Goal: Task Accomplishment & Management: Complete application form

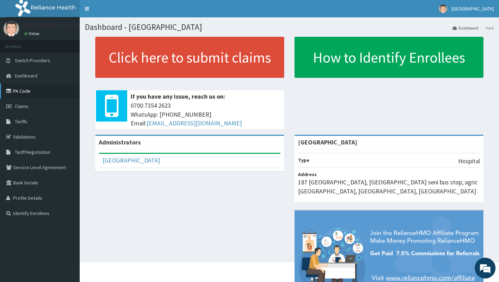
click at [35, 91] on link "PA Code" at bounding box center [40, 90] width 80 height 15
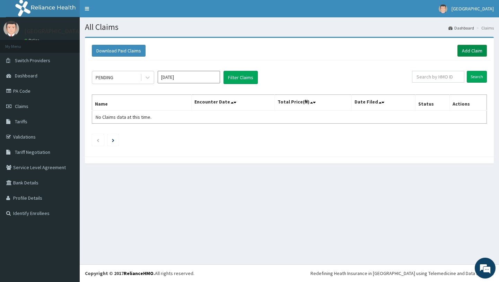
click at [469, 53] on link "Add Claim" at bounding box center [472, 51] width 29 height 12
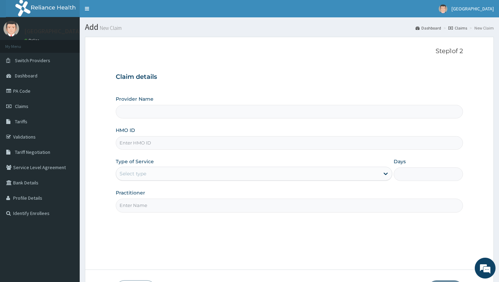
type input "[GEOGRAPHIC_DATA]"
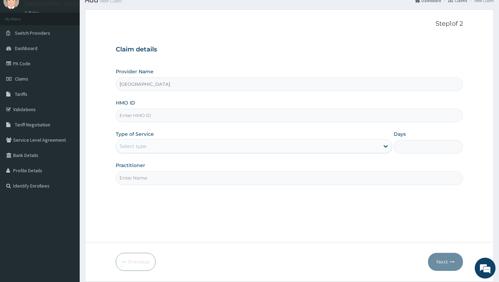
scroll to position [37, 0]
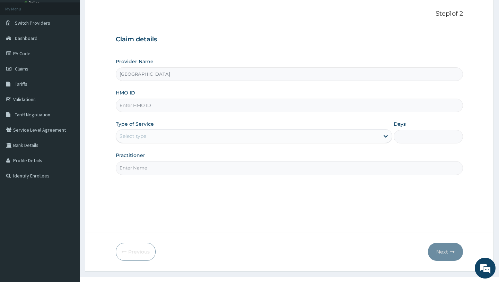
click at [190, 108] on input "HMO ID" at bounding box center [289, 105] width 347 height 14
paste input "AGO/10078/B"
type input "AGO/10078/B"
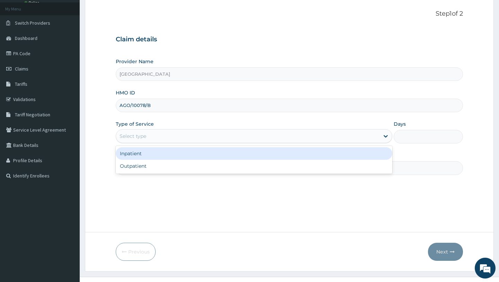
click at [359, 137] on div "Select type" at bounding box center [248, 135] width 264 height 11
click at [320, 151] on div "Inpatient" at bounding box center [254, 153] width 277 height 12
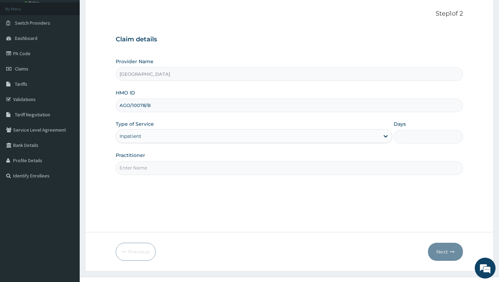
click at [428, 136] on input "Days" at bounding box center [428, 137] width 69 height 14
type input "3"
click at [286, 165] on input "Practitioner" at bounding box center [289, 168] width 347 height 14
type input "Dr Ofor"
click at [442, 254] on button "Next" at bounding box center [445, 251] width 35 height 18
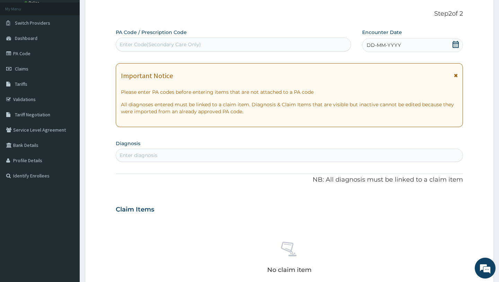
click at [232, 46] on div "Enter Code(Secondary Care Only)" at bounding box center [233, 44] width 235 height 11
paste input "PA/0FB7F4"
type input "PA/0FB7F4"
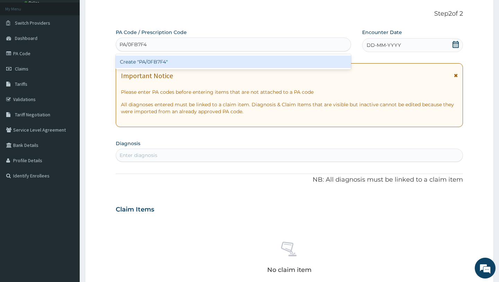
click at [228, 61] on div "Create "PA/0FB7F4"" at bounding box center [233, 61] width 235 height 12
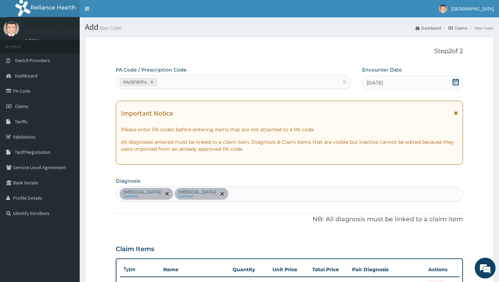
click at [265, 84] on div "PA/0FB7F4" at bounding box center [227, 81] width 222 height 11
paste input "PA/A13CA0"
type input "PA/A13CA0"
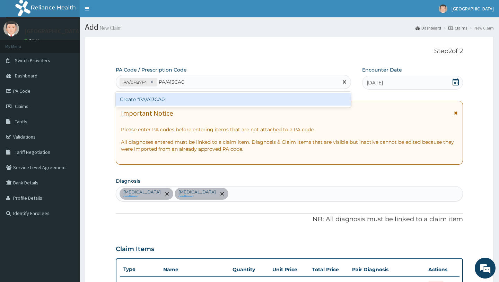
click at [250, 101] on div "Create "PA/A13CA0"" at bounding box center [233, 99] width 235 height 12
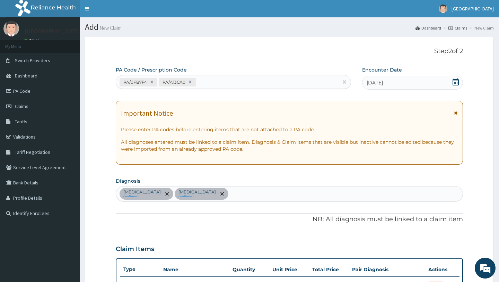
click at [276, 82] on div "PA/0FB7F4 PA/A13CA0" at bounding box center [227, 81] width 222 height 11
paste input "PA/8AB50A"
type input "PA/8AB50A"
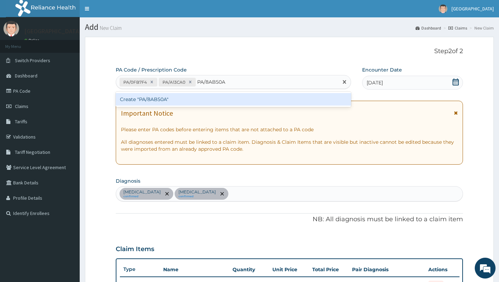
click at [269, 100] on div "Create "PA/8AB50A"" at bounding box center [233, 99] width 235 height 12
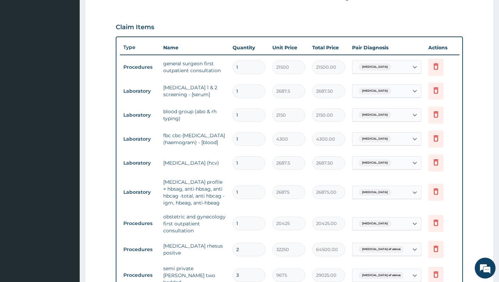
scroll to position [221, 0]
click at [435, 68] on icon at bounding box center [436, 66] width 8 height 8
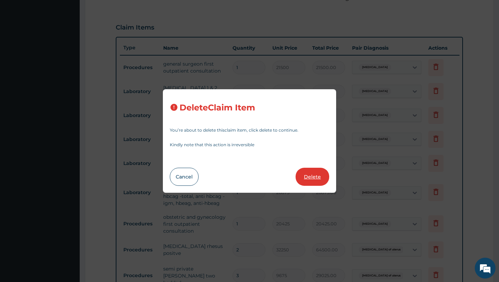
click at [315, 178] on button "Delete" at bounding box center [313, 177] width 34 height 18
type input "2687.5"
type input "2687.50"
type input "2150"
type input "2150.00"
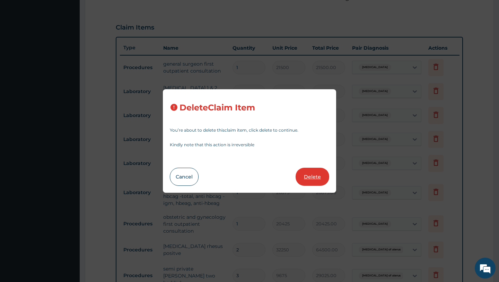
type input "4300"
type input "4300.00"
type input "2687.5"
type input "2687.50"
type input "26875"
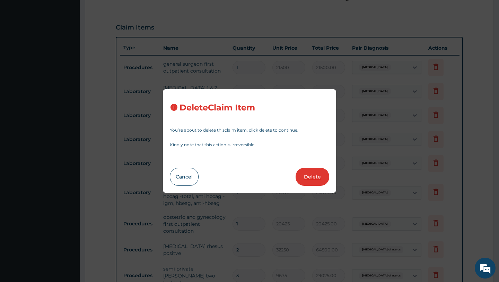
type input "26875.00"
type input "20425"
type input "20425.00"
type input "2"
type input "32250"
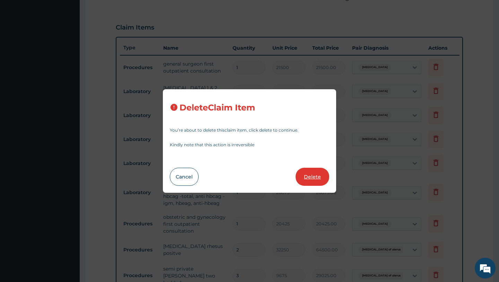
type input "64500.00"
type input "3"
type input "9675"
type input "29025.00"
type input "1"
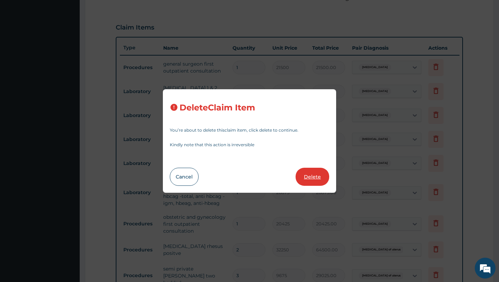
type input "430000"
type input "430000.00"
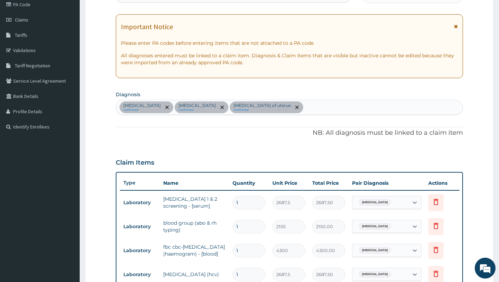
scroll to position [0, 0]
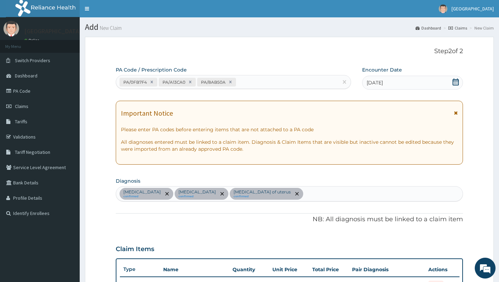
click at [264, 83] on div "PA/0FB7F4 PA/A13CA0 PA/8AB50A" at bounding box center [227, 81] width 222 height 11
paste input "PA/47A26E"
type input "PA/47A26E"
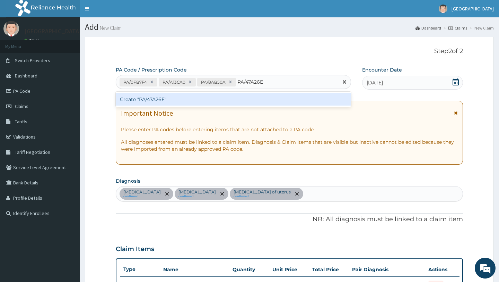
click at [252, 99] on div "Create "PA/47A26E"" at bounding box center [233, 99] width 235 height 12
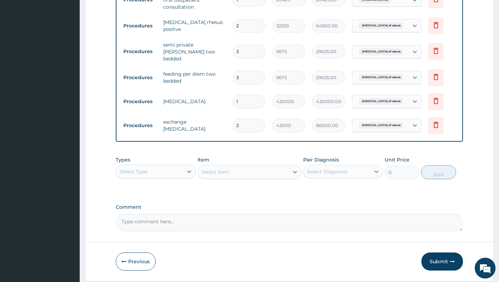
scroll to position [438, 0]
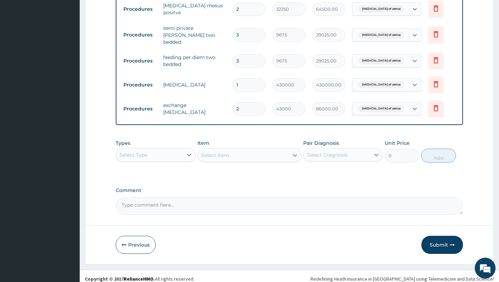
click at [178, 154] on div "Select Type" at bounding box center [149, 154] width 67 height 11
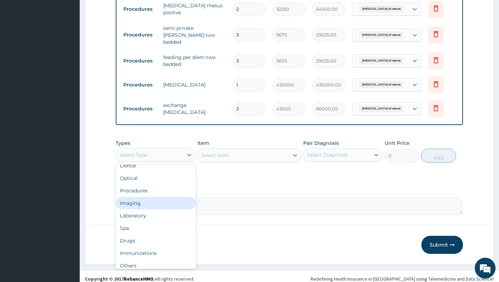
scroll to position [24, 0]
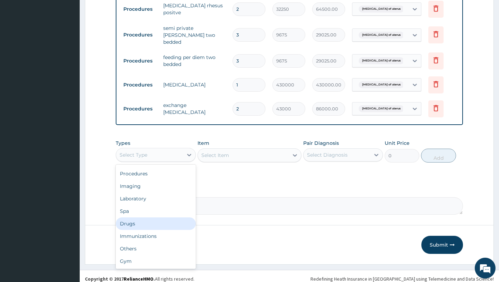
click at [144, 222] on div "Drugs" at bounding box center [156, 223] width 80 height 12
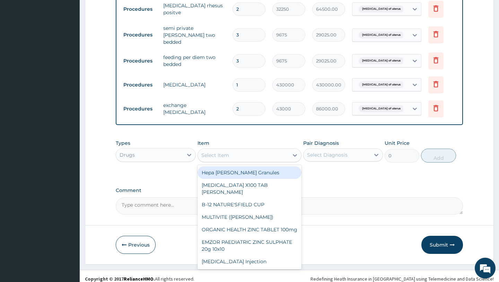
click at [256, 156] on div "Select Item" at bounding box center [243, 154] width 91 height 11
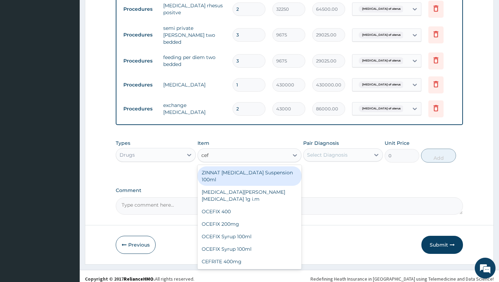
type input "ceft"
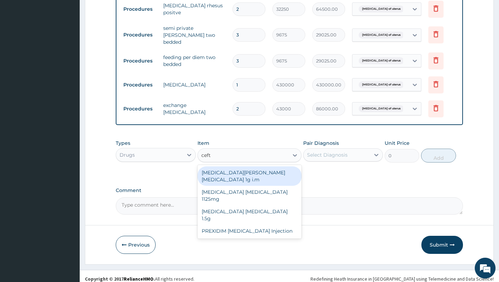
type input "8277.5"
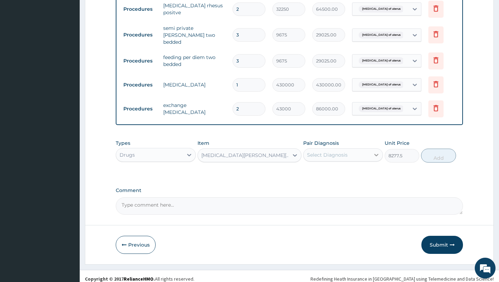
click at [374, 155] on icon at bounding box center [376, 154] width 7 height 7
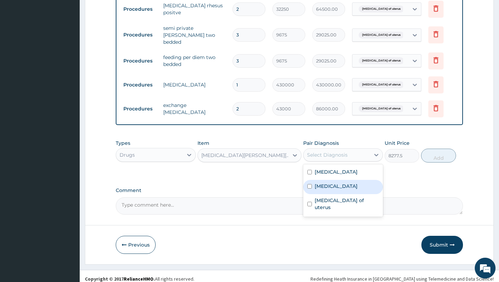
click at [309, 185] on input "checkbox" at bounding box center [310, 186] width 5 height 5
checkbox input "true"
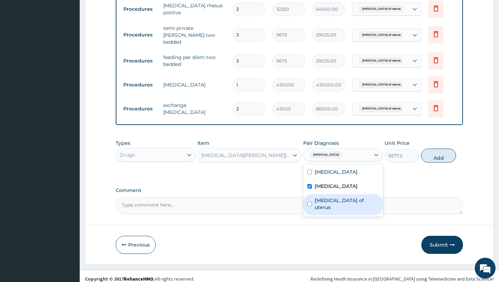
click at [310, 202] on input "checkbox" at bounding box center [310, 204] width 5 height 5
checkbox input "true"
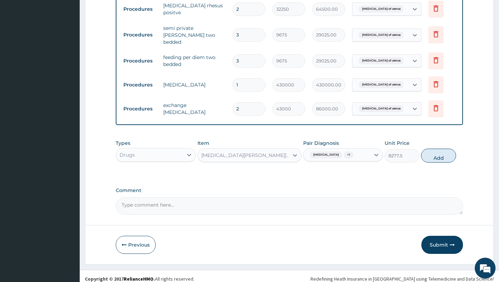
click at [440, 158] on button "Add" at bounding box center [438, 155] width 35 height 14
type input "0"
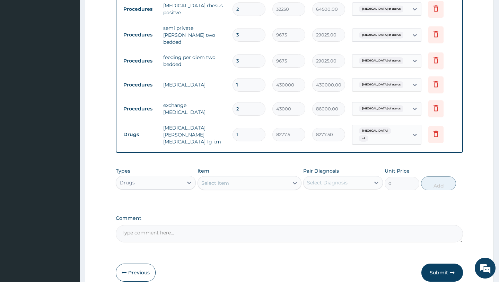
type input "0.00"
type input "9"
type input "74497.50"
type input "9"
click at [240, 180] on div "Select Item" at bounding box center [243, 182] width 91 height 11
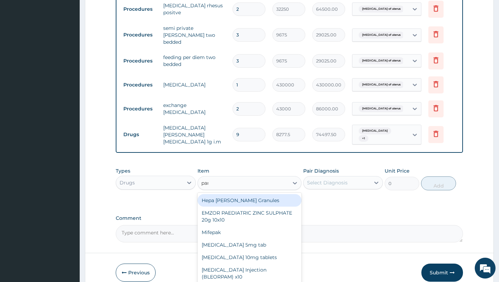
type input "para"
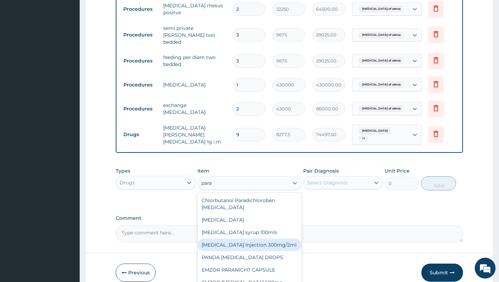
click at [235, 238] on div "PARACETAMOL Injection 300mg/2ml" at bounding box center [250, 244] width 104 height 12
type input "260.15"
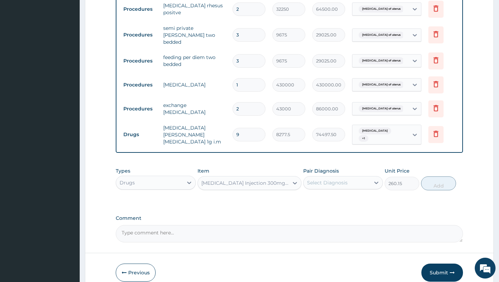
click at [369, 180] on div "Select Diagnosis" at bounding box center [337, 182] width 67 height 11
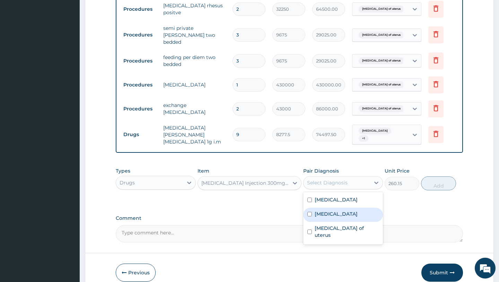
click at [327, 210] on label "Sepsis" at bounding box center [336, 213] width 43 height 7
checkbox input "true"
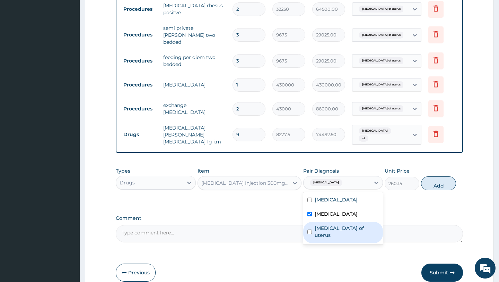
click at [336, 224] on label "Leiomyoma of uterus" at bounding box center [347, 231] width 64 height 14
checkbox input "true"
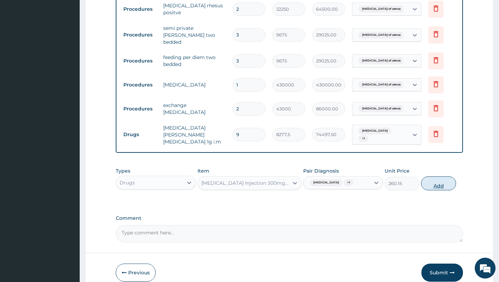
click at [438, 183] on button "Add" at bounding box center [438, 183] width 35 height 14
type input "0"
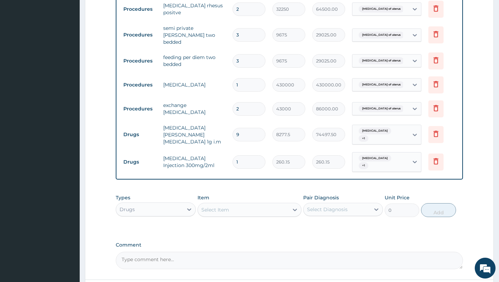
type input "0.00"
type input "6"
type input "1560.90"
type input "6"
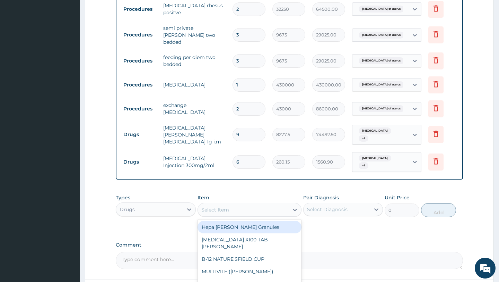
click at [237, 204] on div "Select Item" at bounding box center [243, 209] width 91 height 11
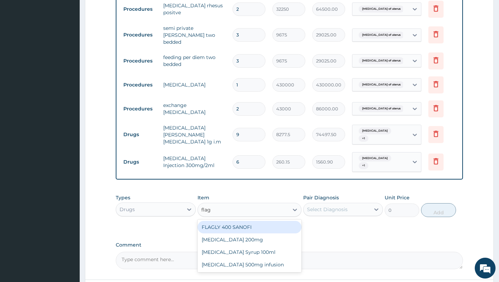
type input "flagy"
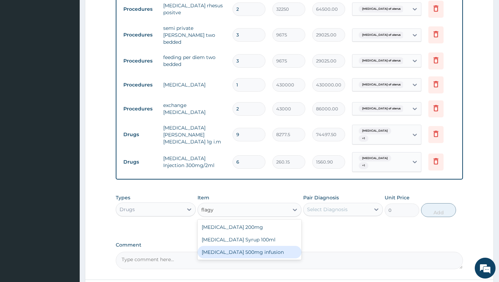
click at [259, 247] on div "Flagyl 500mg infusion" at bounding box center [250, 252] width 104 height 12
type input "591.25"
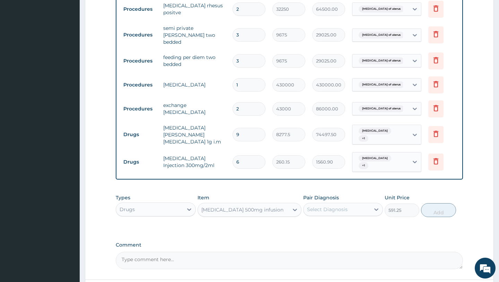
click at [354, 204] on div "Select Diagnosis" at bounding box center [337, 209] width 67 height 11
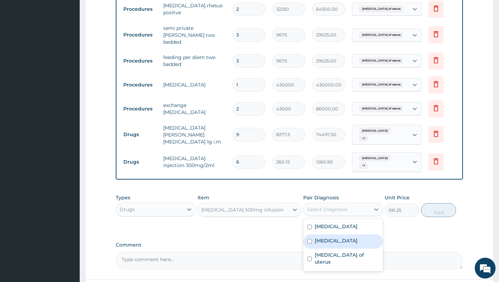
click at [327, 237] on label "Sepsis" at bounding box center [336, 240] width 43 height 7
checkbox input "true"
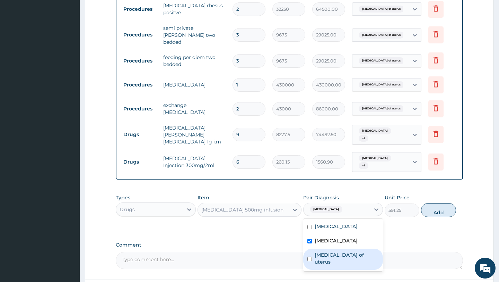
click at [322, 251] on label "Leiomyoma of uterus" at bounding box center [347, 258] width 64 height 14
checkbox input "true"
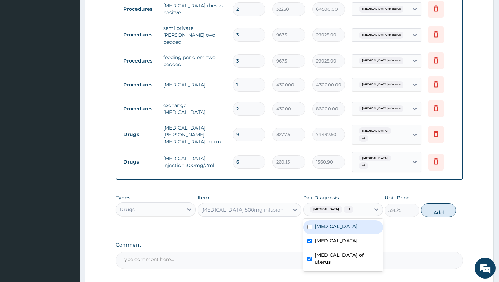
click at [440, 206] on button "Add" at bounding box center [438, 210] width 35 height 14
type input "0"
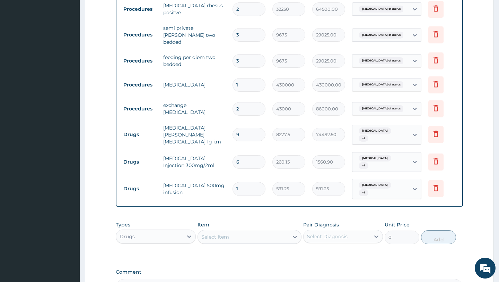
type input "0.00"
type input "6"
type input "3547.50"
type input "6"
click at [237, 231] on div "Select Item" at bounding box center [243, 236] width 91 height 11
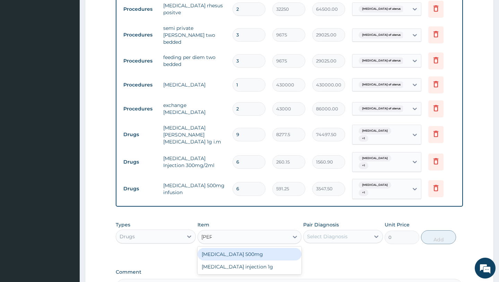
type input "trane"
click at [259, 248] on div "Tranexamic acid 500mg" at bounding box center [250, 254] width 104 height 12
type input "177.375"
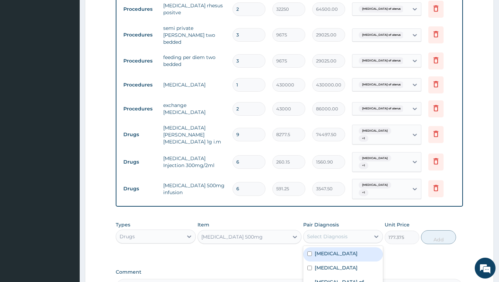
click at [365, 231] on div "Select Diagnosis" at bounding box center [337, 236] width 67 height 11
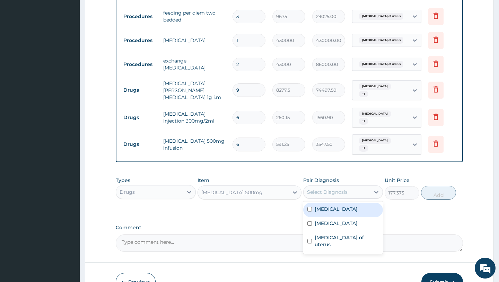
scroll to position [485, 0]
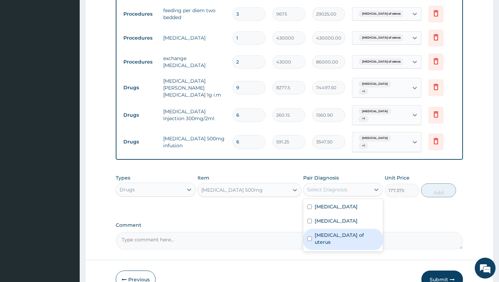
click at [322, 231] on label "Leiomyoma of uterus" at bounding box center [347, 238] width 64 height 14
checkbox input "true"
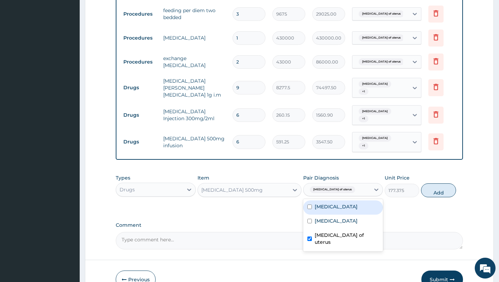
click at [352, 203] on label "Uterine leiomyoma" at bounding box center [336, 206] width 43 height 7
checkbox input "true"
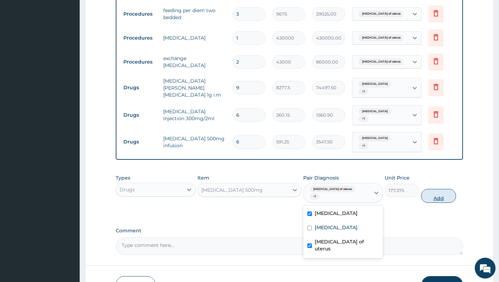
click at [443, 189] on button "Add" at bounding box center [438, 196] width 35 height 14
type input "0"
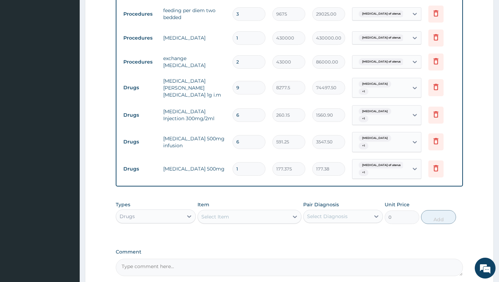
type input "0.00"
type input "5"
type input "886.88"
type input "0.00"
type input "3"
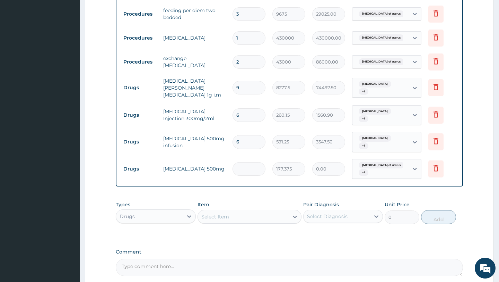
type input "532.13"
type input "3"
click at [231, 211] on div "Select Item" at bounding box center [243, 216] width 91 height 11
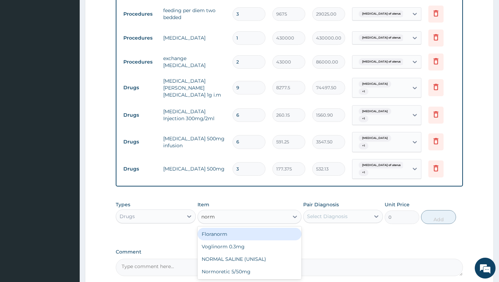
type input "norma"
type input "1773.75"
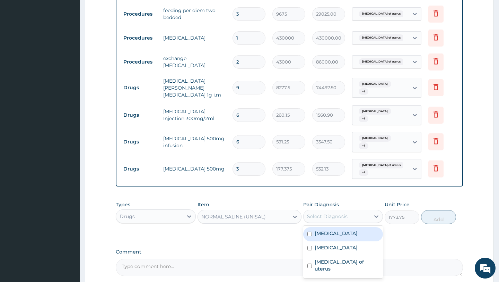
click at [348, 211] on div "Select Diagnosis" at bounding box center [337, 216] width 67 height 11
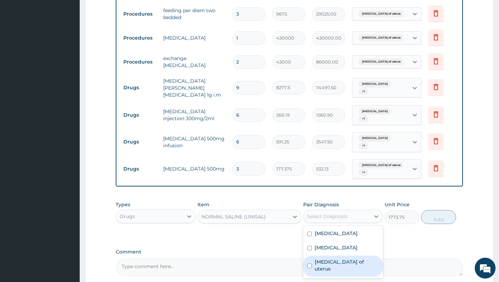
click at [329, 258] on label "Leiomyoma of uterus" at bounding box center [347, 265] width 64 height 14
checkbox input "true"
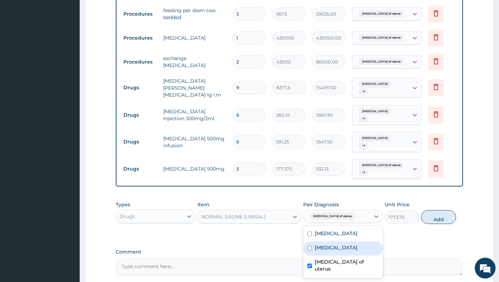
click at [320, 244] on label "Sepsis" at bounding box center [336, 247] width 43 height 7
checkbox input "true"
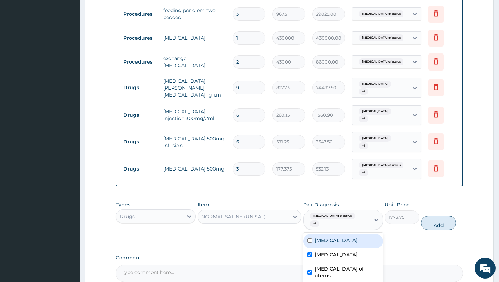
click at [317, 237] on label "Uterine leiomyoma" at bounding box center [336, 240] width 43 height 7
checkbox input "true"
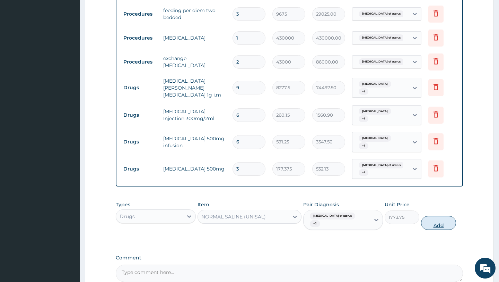
click at [440, 216] on button "Add" at bounding box center [438, 223] width 35 height 14
type input "0"
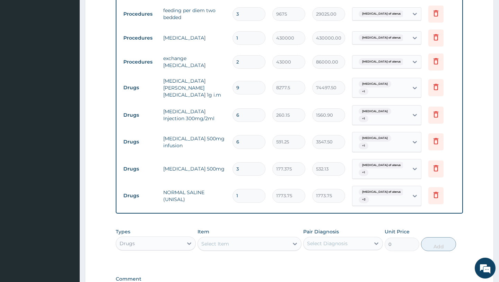
type input "0.00"
type input "2"
type input "3547.50"
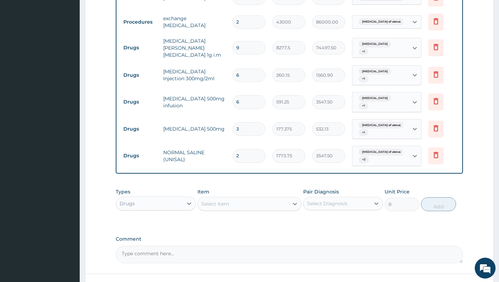
scroll to position [527, 0]
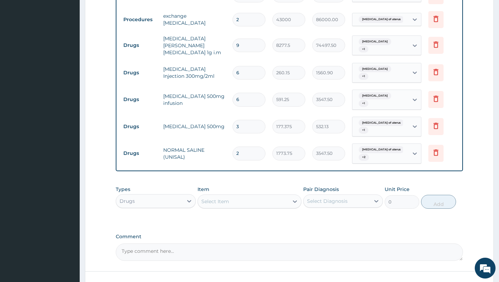
type input "2"
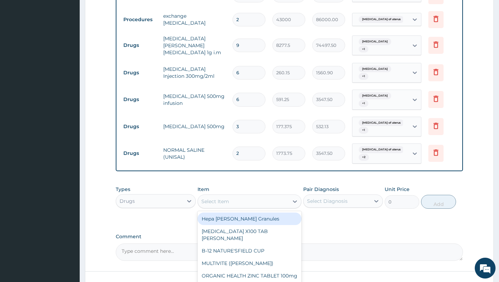
click at [286, 196] on div "Select Item" at bounding box center [243, 201] width 91 height 11
type input "5"
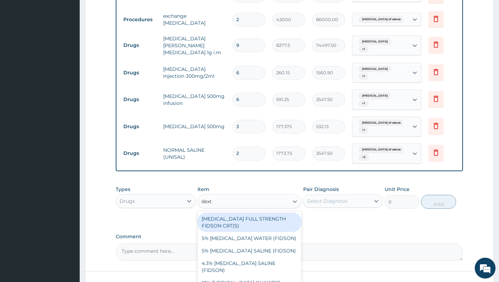
type input "dextr"
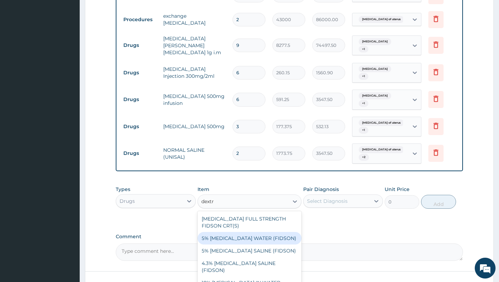
click at [266, 232] on div "5% DEXTROSE WATER (FIDSON)" at bounding box center [250, 238] width 104 height 12
type input "1773.75"
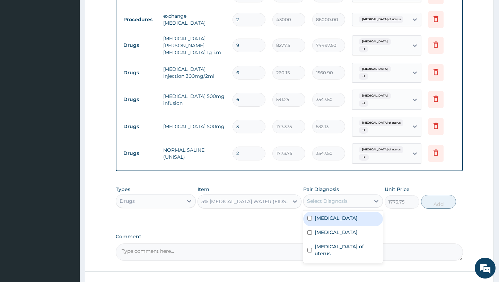
click at [336, 197] on div "Select Diagnosis" at bounding box center [327, 200] width 41 height 7
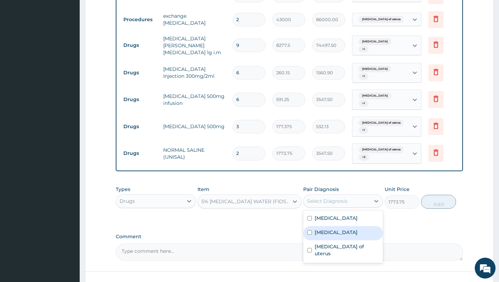
click at [309, 230] on input "checkbox" at bounding box center [310, 232] width 5 height 5
checkbox input "true"
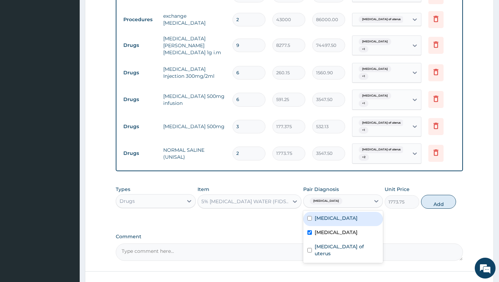
type input "2"
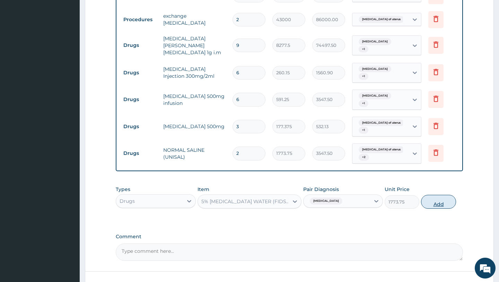
click at [439, 195] on button "Add" at bounding box center [438, 202] width 35 height 14
type input "0"
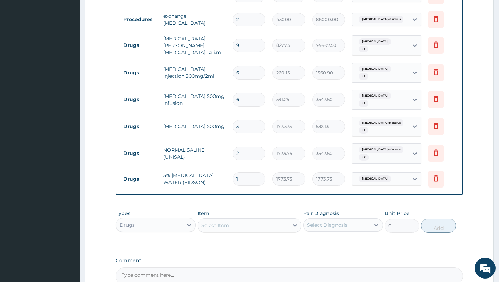
type input "0.00"
type input "2"
type input "3547.50"
type input "2"
click at [262, 220] on div "Select Item" at bounding box center [243, 225] width 91 height 11
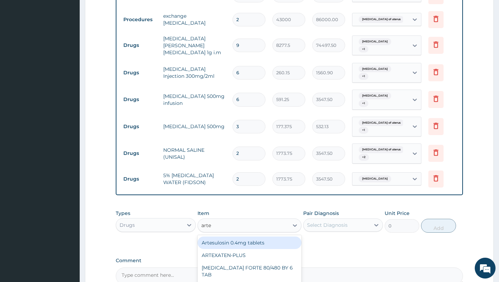
type input "artes"
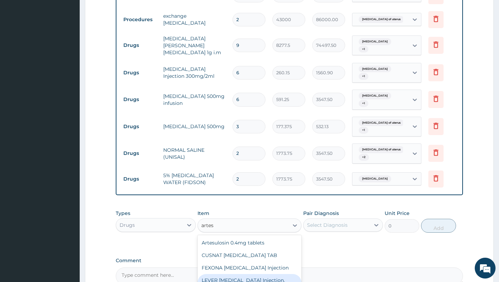
click at [267, 274] on div "LEVER ARTESUNATE Injection. 120mg" at bounding box center [250, 283] width 104 height 19
type input "2365"
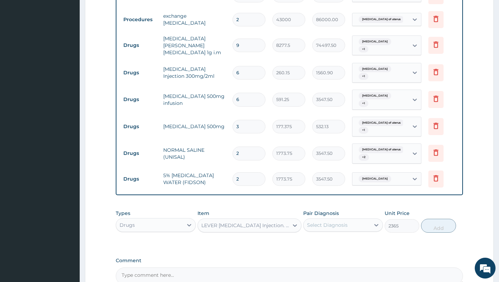
click at [364, 219] on div "Select Diagnosis" at bounding box center [337, 224] width 67 height 11
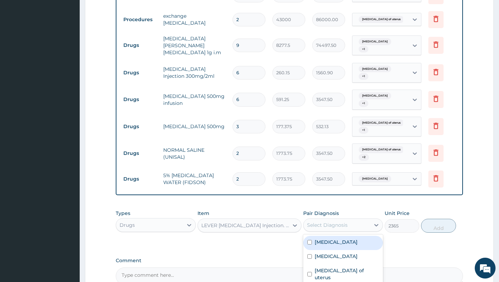
click at [408, 234] on div "Types Drugs Item LEVER ARTESUNATE Injection. 120mg Pair Diagnosis option Sepsis…" at bounding box center [289, 226] width 347 height 40
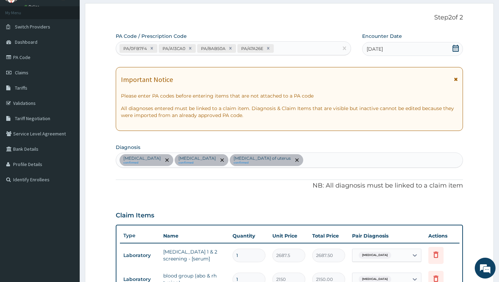
scroll to position [57, 0]
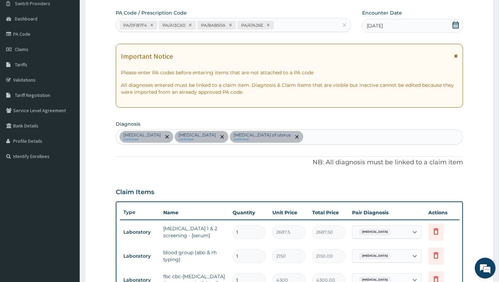
click at [312, 137] on div "Uterine leiomyoma confirmed Sepsis confirmed Leiomyoma of uterus confirmed" at bounding box center [289, 136] width 346 height 15
type input "m"
type input "p"
type input "b"
type input "f"
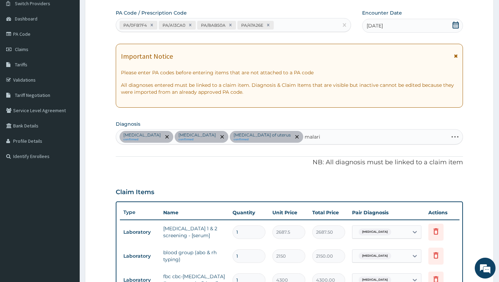
type input "malaria"
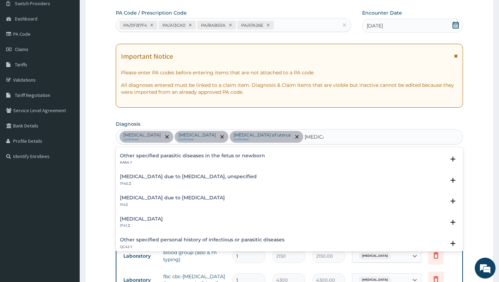
scroll to position [79, 0]
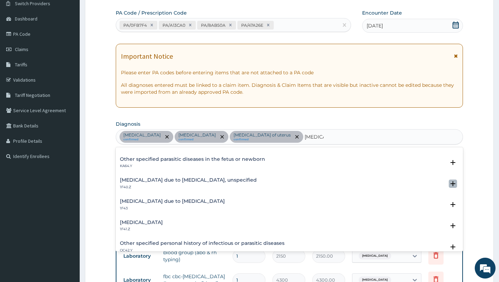
click at [454, 186] on icon "open select status" at bounding box center [453, 183] width 5 height 5
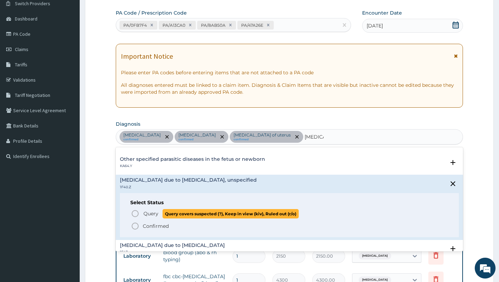
click at [136, 213] on icon "status option query" at bounding box center [135, 213] width 8 height 8
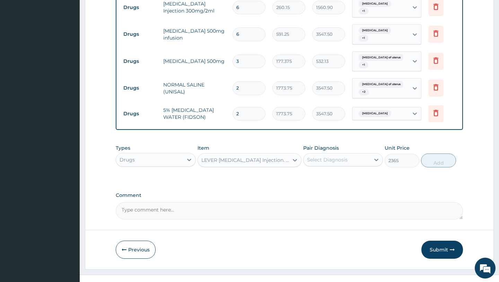
scroll to position [593, 0]
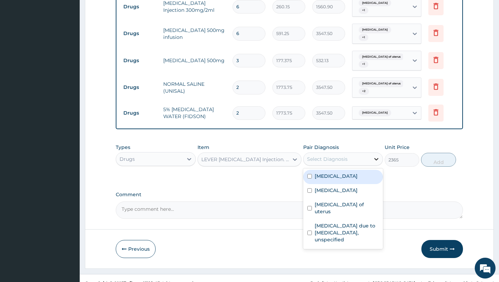
click at [375, 158] on icon at bounding box center [377, 159] width 4 height 2
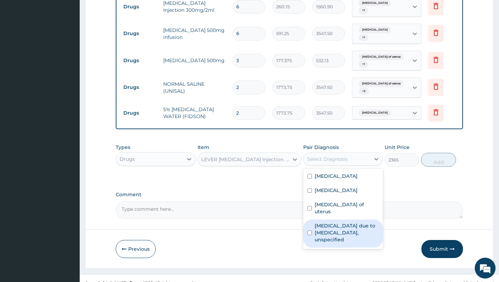
click at [308, 230] on input "checkbox" at bounding box center [310, 232] width 5 height 5
checkbox input "true"
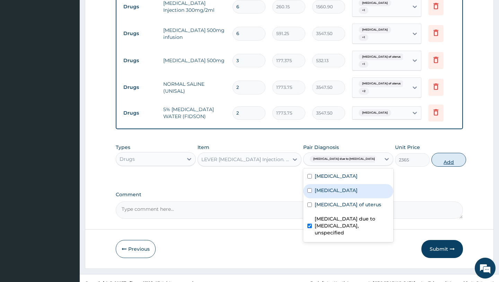
click at [439, 153] on button "Add" at bounding box center [449, 160] width 35 height 14
type input "0"
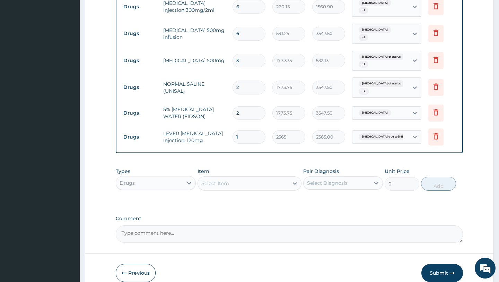
type input "0.00"
type input "3"
type input "7095.00"
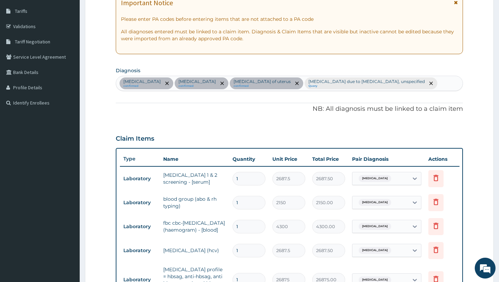
scroll to position [0, 0]
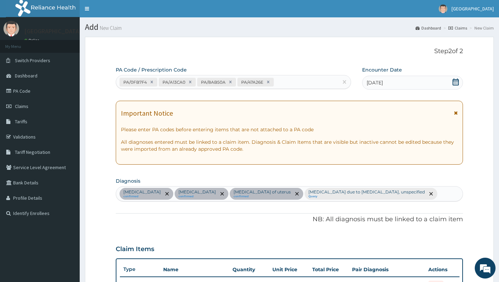
type input "3"
click at [331, 193] on p "Malaria due to Plasmodium falciparum, unspecified" at bounding box center [367, 192] width 117 height 6
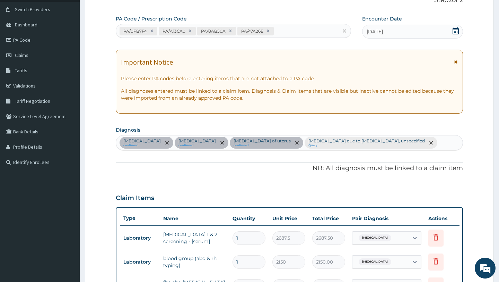
scroll to position [55, 0]
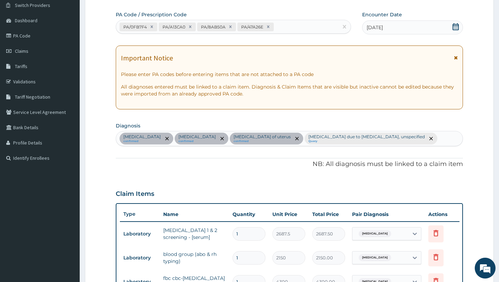
click at [456, 27] on icon at bounding box center [456, 26] width 6 height 7
click at [455, 26] on icon at bounding box center [456, 26] width 7 height 7
click at [454, 26] on icon at bounding box center [456, 26] width 6 height 7
click at [431, 28] on div "[DATE]" at bounding box center [412, 27] width 101 height 14
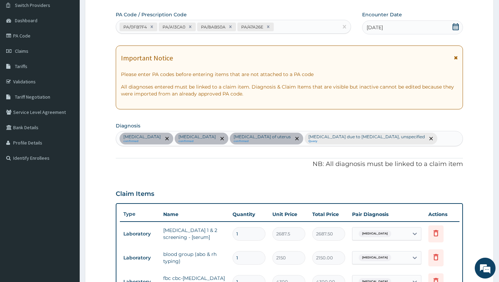
click at [420, 29] on div "[DATE]" at bounding box center [412, 27] width 101 height 14
click at [458, 31] on span at bounding box center [456, 27] width 7 height 9
click at [457, 27] on icon at bounding box center [456, 26] width 7 height 7
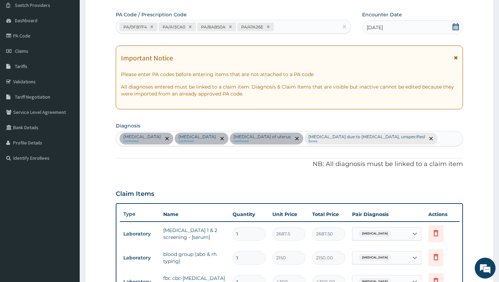
click at [457, 27] on icon at bounding box center [456, 26] width 7 height 7
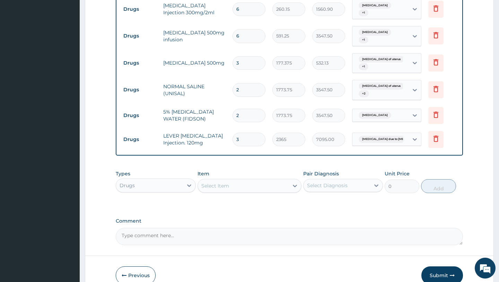
scroll to position [591, 0]
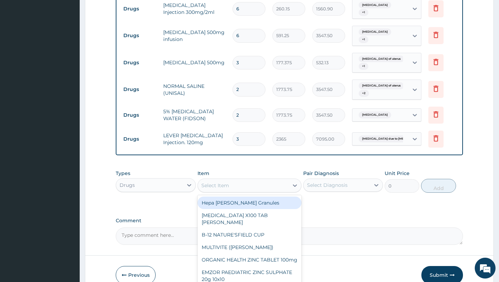
click at [243, 180] on div "Select Item" at bounding box center [243, 185] width 91 height 11
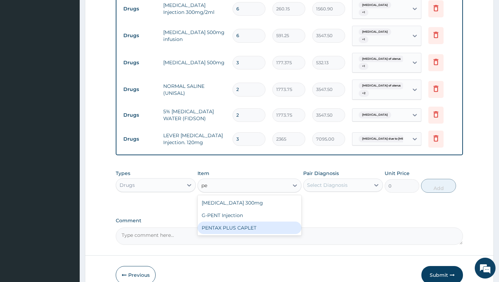
type input "p"
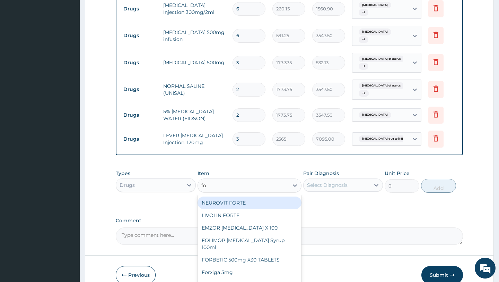
type input "f"
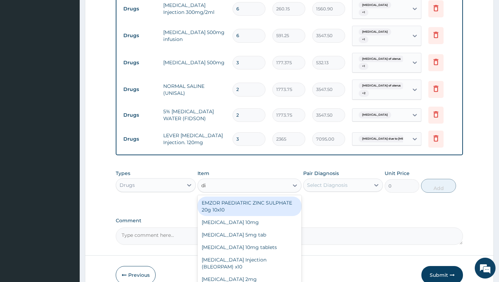
type input "d"
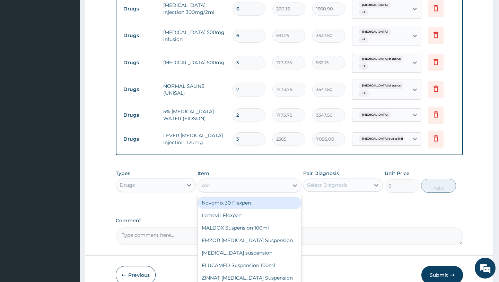
type input "pent"
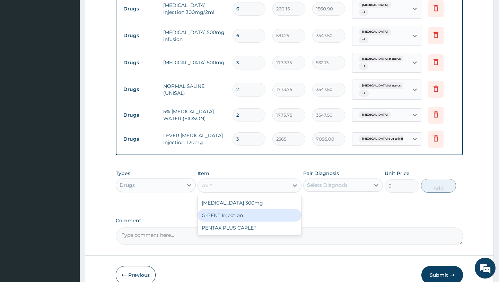
type input "455.2625"
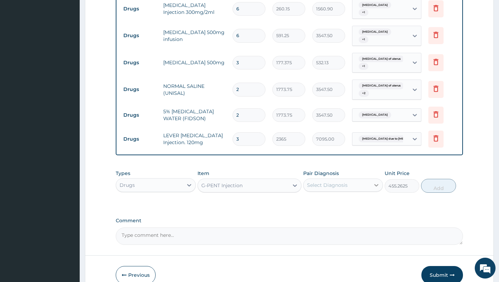
click at [376, 184] on icon at bounding box center [377, 185] width 4 height 2
click at [285, 195] on div "Types Drugs Item G-PENT Injection Pair Diagnosis Select Diagnosis Unit Price 45…" at bounding box center [289, 186] width 347 height 40
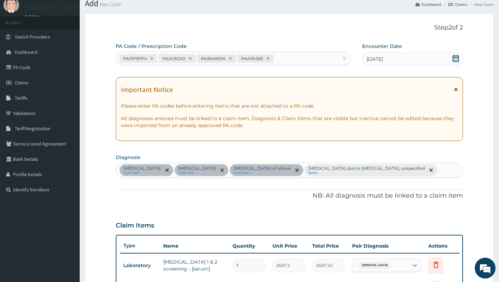
scroll to position [23, 0]
click at [305, 59] on div "PA/0FB7F4 PA/A13CA0 PA/8AB50A PA/47A26E" at bounding box center [227, 58] width 222 height 11
paste input "PA/0F8C5F"
type input "PA/0F8C5F"
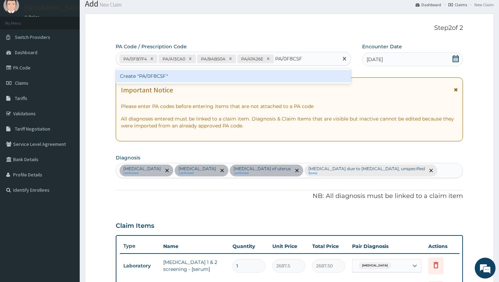
click at [284, 76] on div "Create "PA/0F8C5F"" at bounding box center [233, 76] width 235 height 12
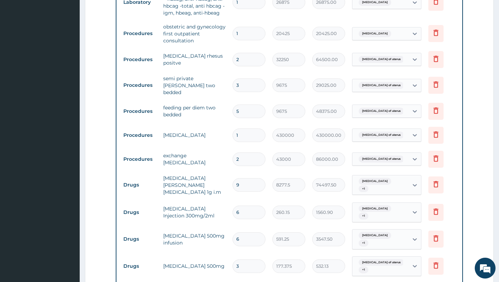
scroll to position [388, 0]
click at [244, 87] on input "3" at bounding box center [249, 85] width 33 height 14
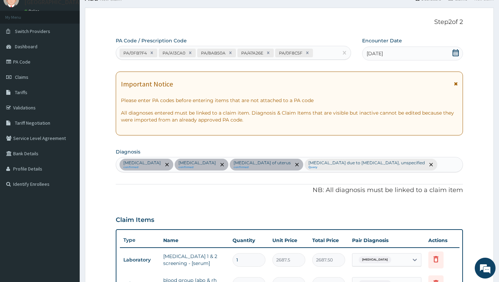
scroll to position [25, 0]
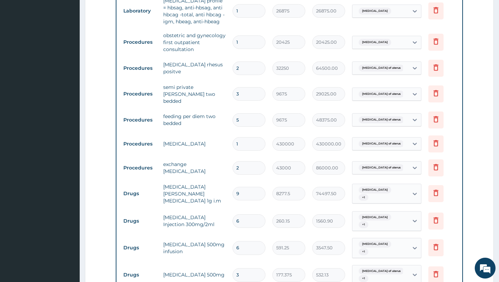
type input "0"
type input "0.00"
type input "1"
type input "9675.00"
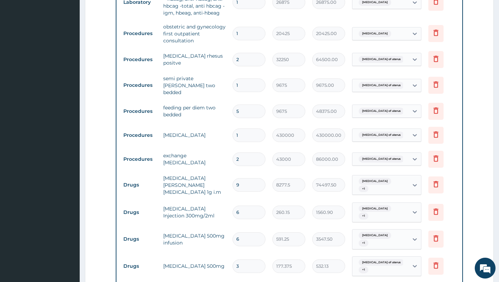
scroll to position [385, 0]
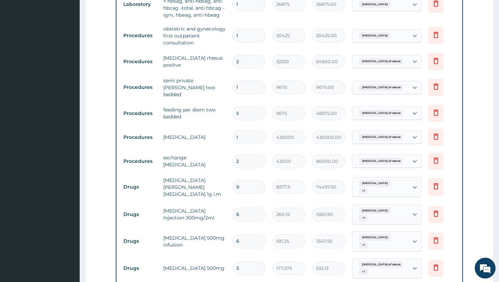
type input "0.00"
type input "5"
type input "48375.00"
type input "0.00"
type input "5"
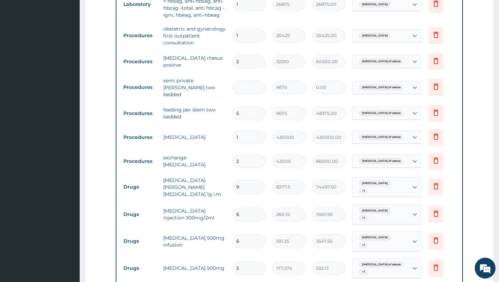
type input "48375.00"
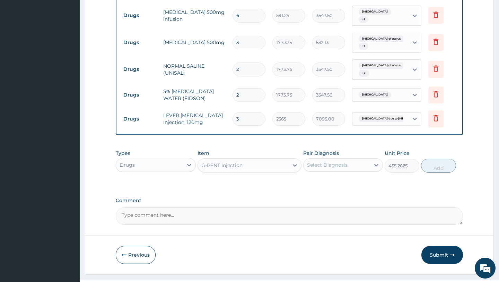
scroll to position [612, 0]
type input "5"
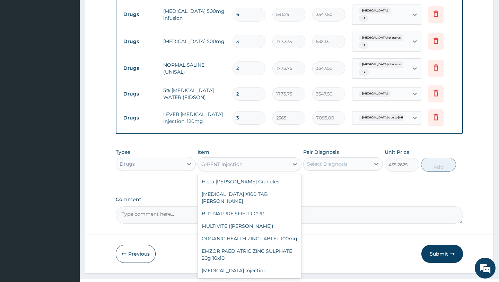
click at [267, 159] on div "G-PENT Injection" at bounding box center [243, 164] width 91 height 11
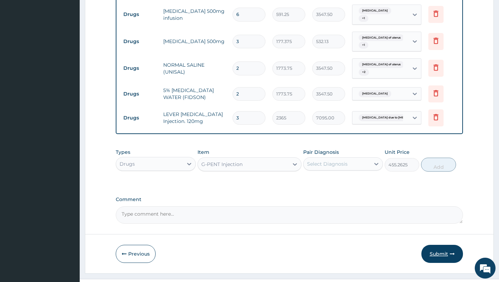
click at [438, 245] on button "Submit" at bounding box center [443, 254] width 42 height 18
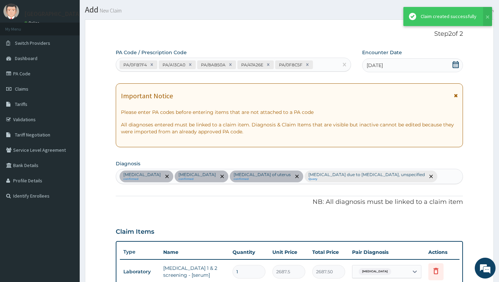
scroll to position [612, 0]
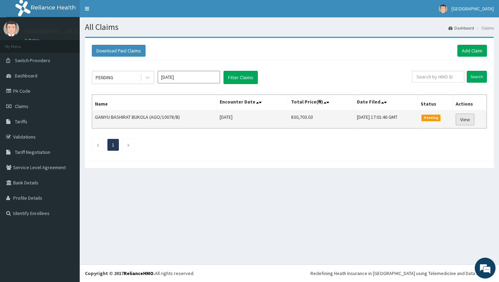
click at [467, 120] on link "View" at bounding box center [465, 119] width 19 height 12
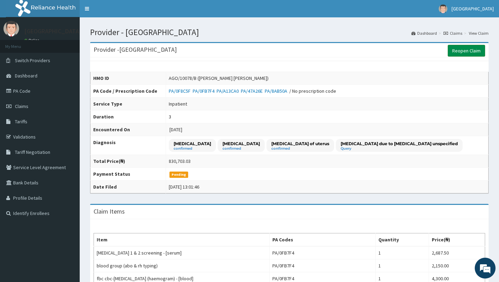
click at [461, 54] on link "Reopen Claim" at bounding box center [466, 51] width 37 height 12
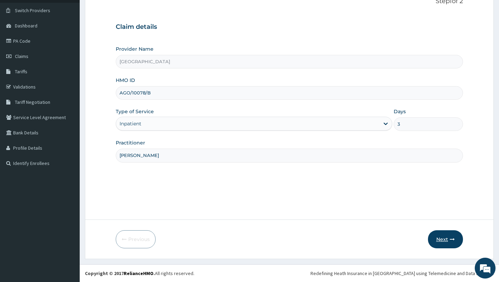
click at [442, 240] on button "Next" at bounding box center [445, 239] width 35 height 18
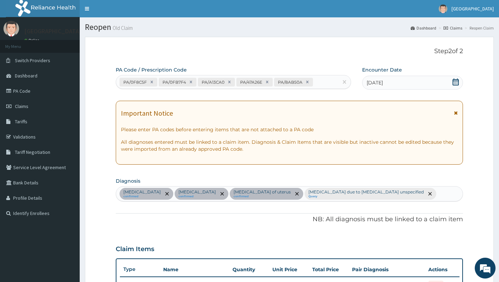
click at [323, 81] on div "PA/0F8C5F PA/0FB7F4 PA/A13CA0 PA/47A26E PA/8AB50A" at bounding box center [227, 81] width 222 height 11
paste input "PA/B7802F"
type input "PA/B7802F"
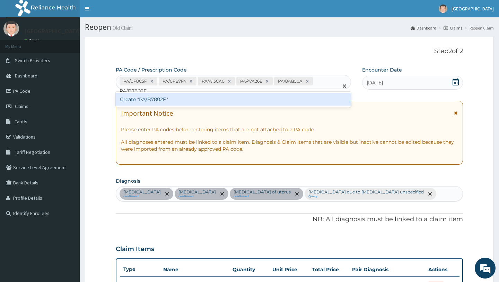
click at [307, 98] on div "Create "PA/B7802F"" at bounding box center [233, 99] width 235 height 12
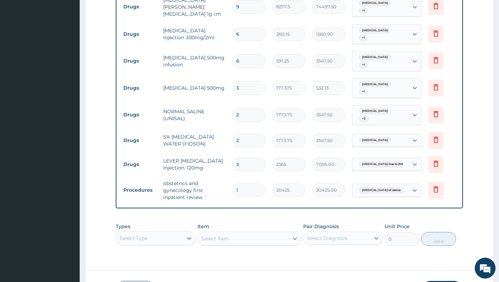
scroll to position [606, 0]
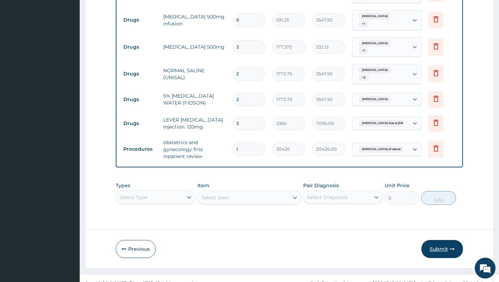
click at [444, 241] on button "Submit" at bounding box center [443, 249] width 42 height 18
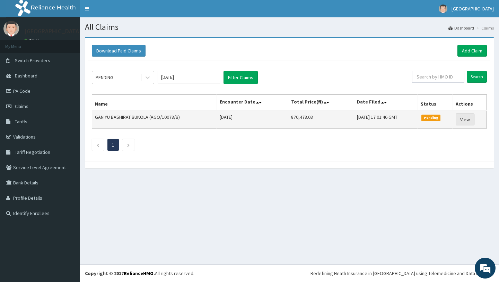
click at [470, 120] on link "View" at bounding box center [465, 119] width 19 height 12
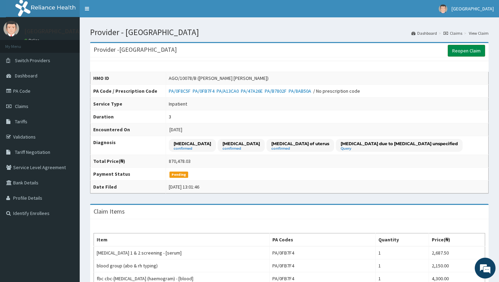
click at [471, 53] on link "Reopen Claim" at bounding box center [466, 51] width 37 height 12
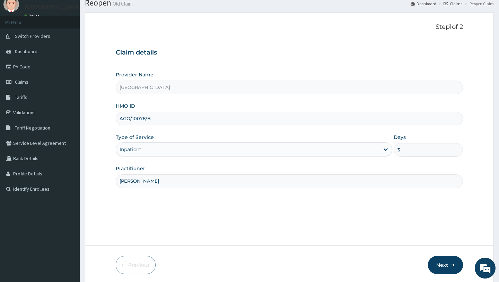
scroll to position [50, 0]
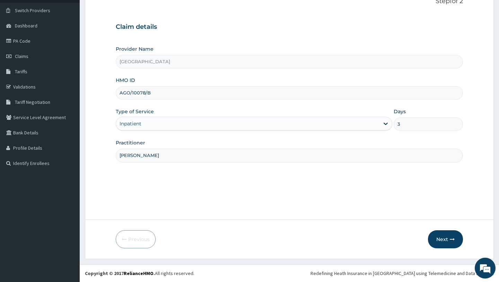
click at [412, 122] on input "3" at bounding box center [428, 124] width 69 height 14
type input "5"
click at [444, 239] on button "Next" at bounding box center [445, 239] width 35 height 18
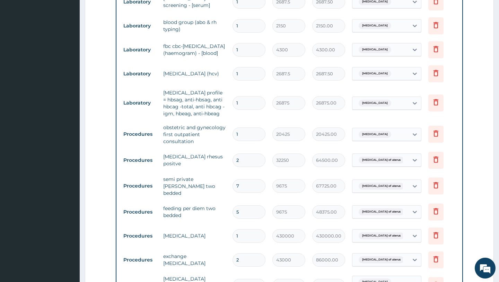
scroll to position [320, 0]
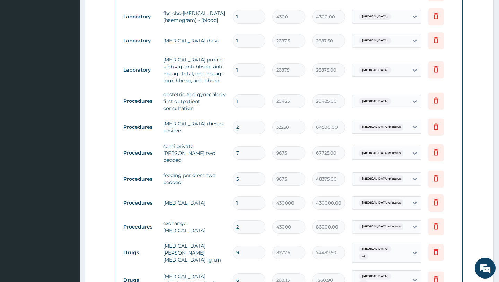
click at [252, 154] on input "7" at bounding box center [249, 153] width 33 height 14
type input "0.00"
type input "5"
type input "48375.00"
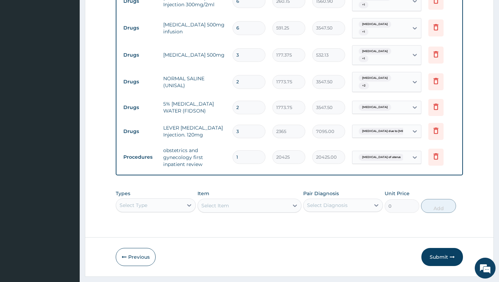
scroll to position [606, 0]
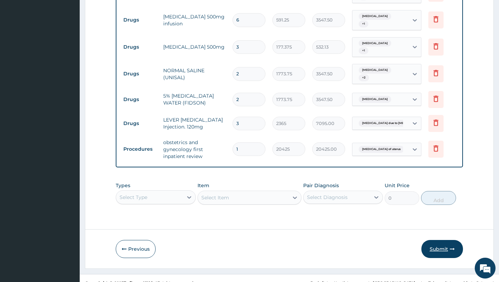
type input "5"
click at [439, 240] on button "Submit" at bounding box center [443, 249] width 42 height 18
